Goal: Information Seeking & Learning: Learn about a topic

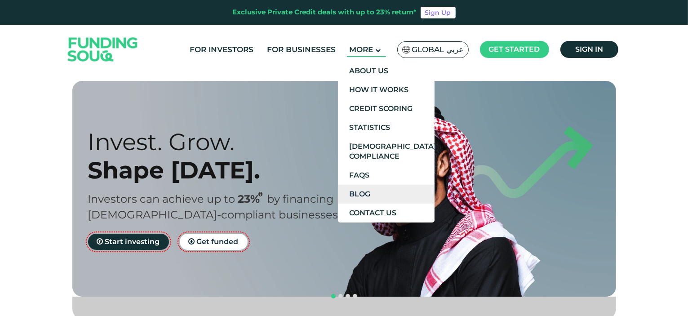
click at [368, 192] on link "Blog" at bounding box center [386, 194] width 97 height 19
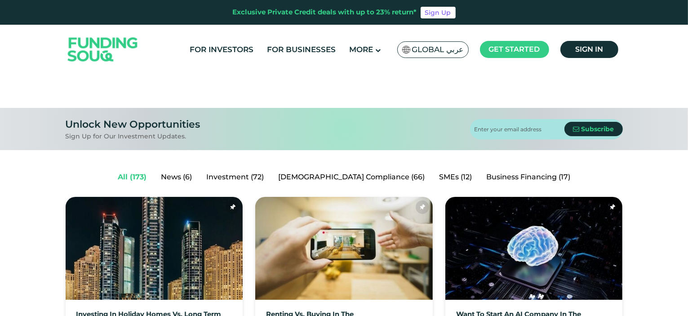
scroll to position [90, 0]
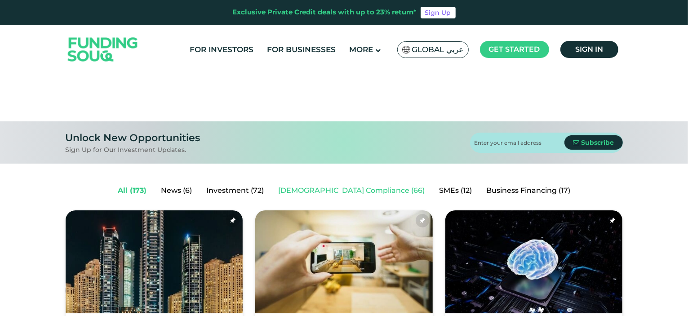
click at [350, 190] on link "Shariah Compliance (66)" at bounding box center [351, 190] width 161 height 18
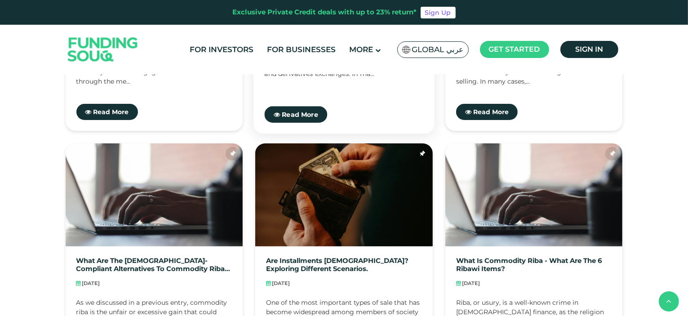
scroll to position [763, 0]
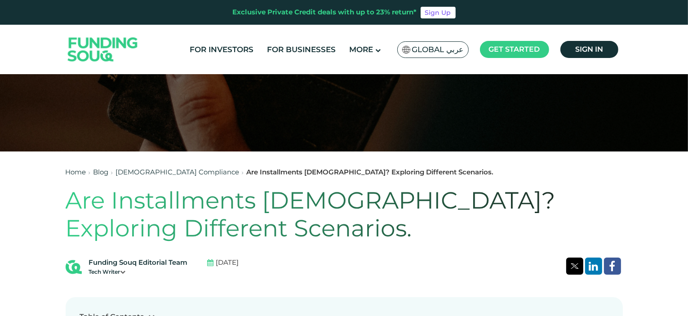
scroll to position [135, 0]
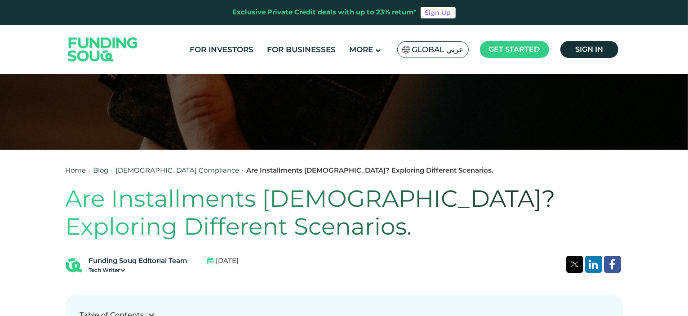
click at [149, 227] on h1 "Are Installments [DEMOGRAPHIC_DATA]? Exploring Different Scenarios." at bounding box center [344, 213] width 557 height 56
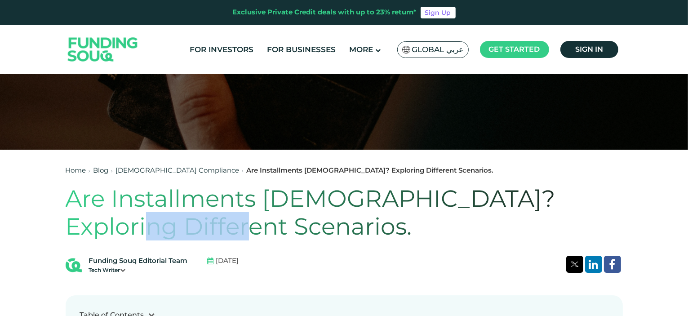
click at [149, 227] on h1 "Are Installments [DEMOGRAPHIC_DATA]? Exploring Different Scenarios." at bounding box center [344, 213] width 557 height 56
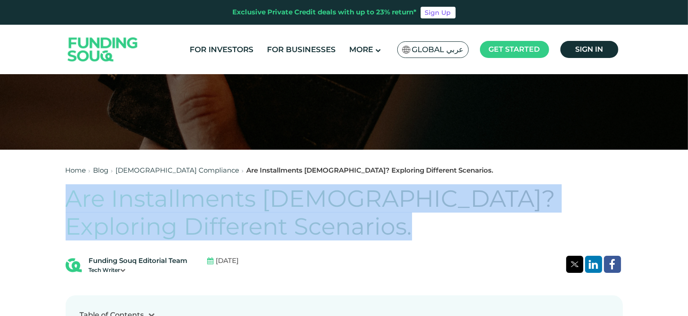
click at [149, 227] on h1 "Are Installments [DEMOGRAPHIC_DATA]? Exploring Different Scenarios." at bounding box center [344, 213] width 557 height 56
copy div "Are Installments [DEMOGRAPHIC_DATA]? Exploring Different Scenarios."
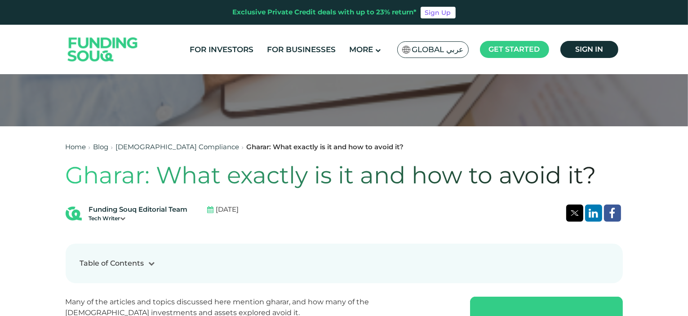
scroll to position [180, 0]
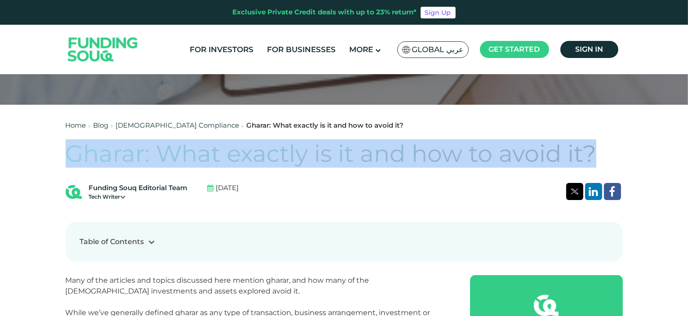
drag, startPoint x: 66, startPoint y: 153, endPoint x: 618, endPoint y: 161, distance: 551.1
click at [618, 161] on h1 "Gharar: What exactly is it and how to avoid it?" at bounding box center [344, 154] width 557 height 28
copy h1 "Gharar: What exactly is it and how to avoid it?"
